Goal: Task Accomplishment & Management: Manage account settings

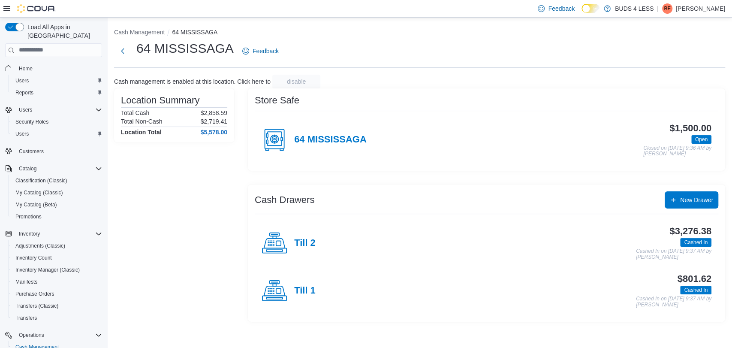
scroll to position [66, 0]
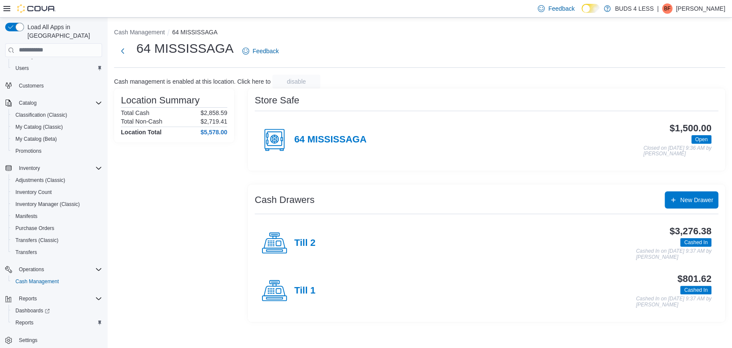
click at [683, 9] on p "Brendan Fitzpatrick" at bounding box center [700, 8] width 49 height 10
click at [673, 82] on span "Sign Out" at bounding box center [670, 83] width 23 height 9
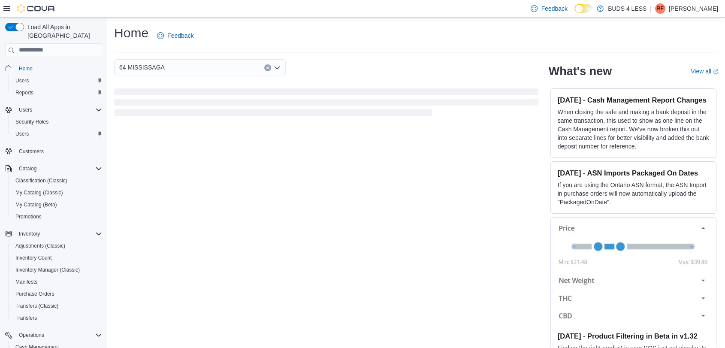
click at [677, 8] on p "Brendan Fitzpatrick" at bounding box center [693, 8] width 49 height 10
click at [665, 81] on span "Sign Out" at bounding box center [662, 83] width 23 height 9
